Goal: Obtain resource: Download file/media

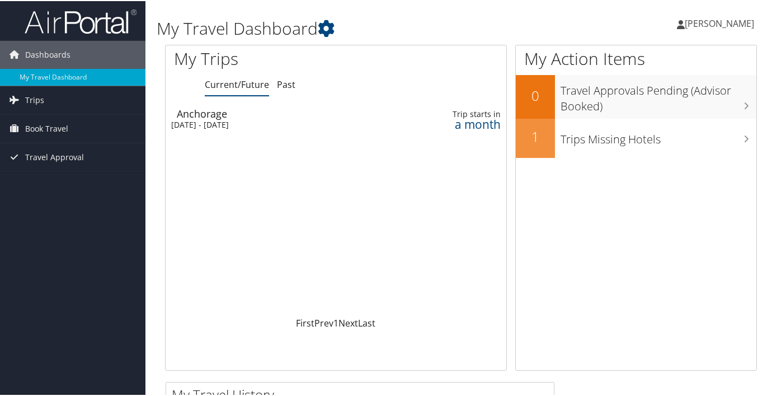
click at [201, 119] on div "[DATE] - [DATE]" at bounding box center [280, 124] width 219 height 10
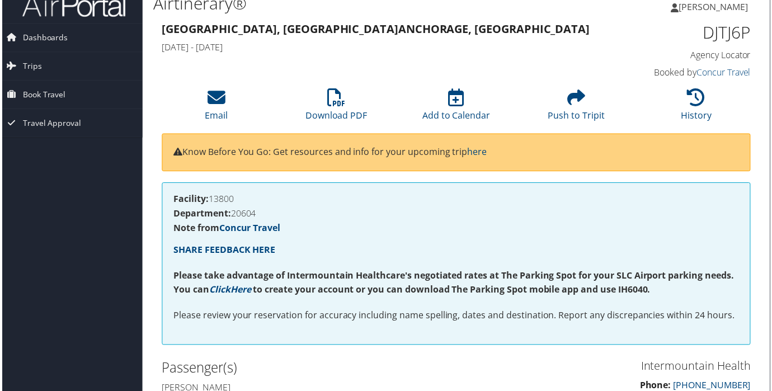
scroll to position [20, 6]
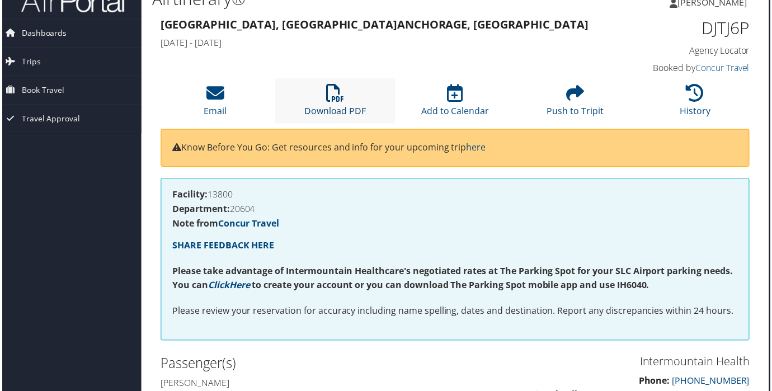
click at [341, 106] on link "Download PDF" at bounding box center [335, 104] width 62 height 27
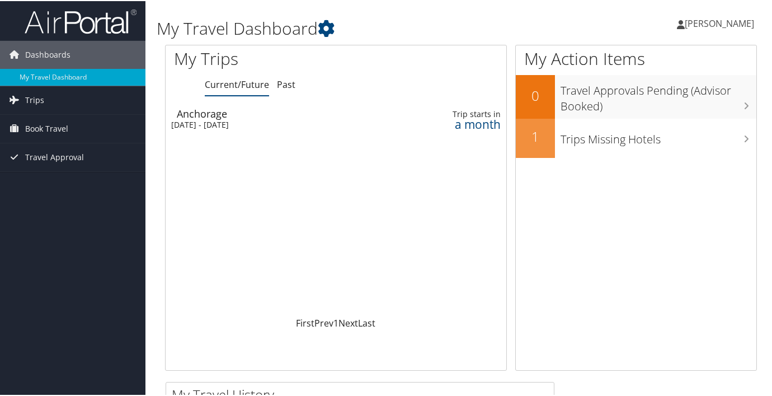
click at [270, 121] on div "[DATE] - [DATE]" at bounding box center [280, 124] width 219 height 10
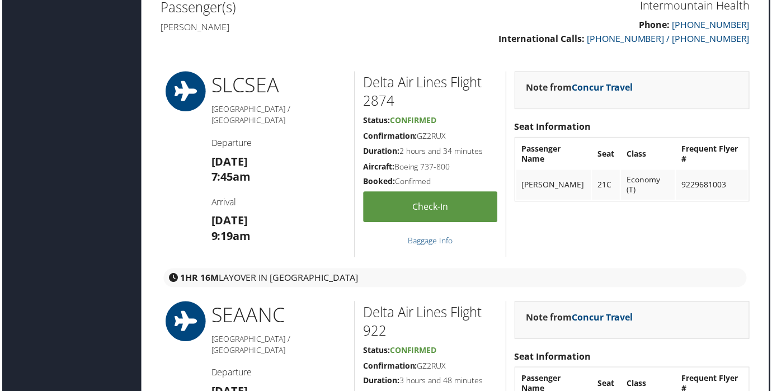
scroll to position [379, 6]
